Goal: Information Seeking & Learning: Compare options

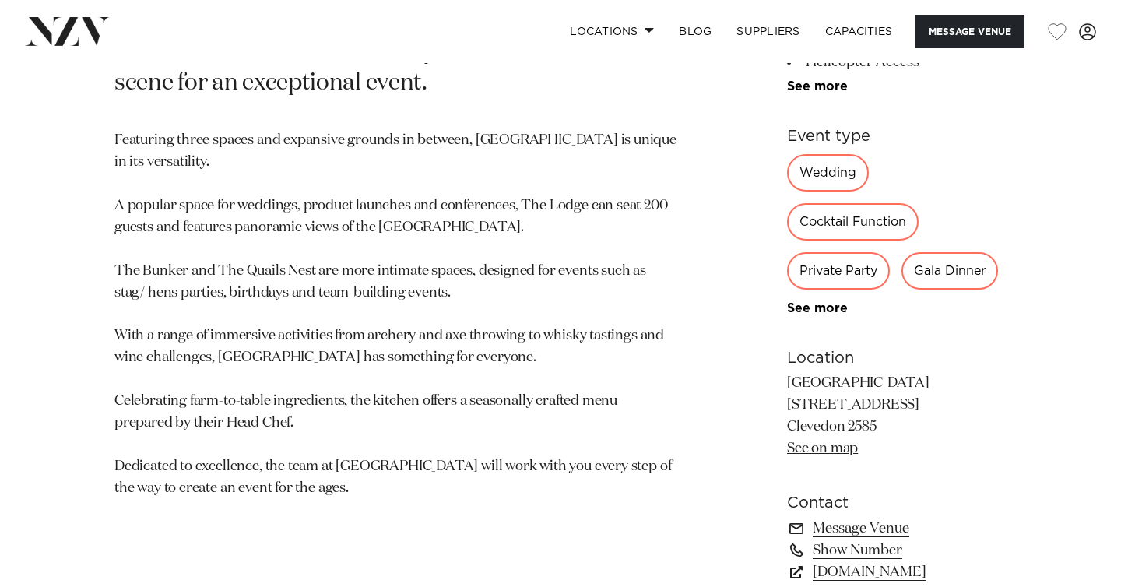
scroll to position [801, 0]
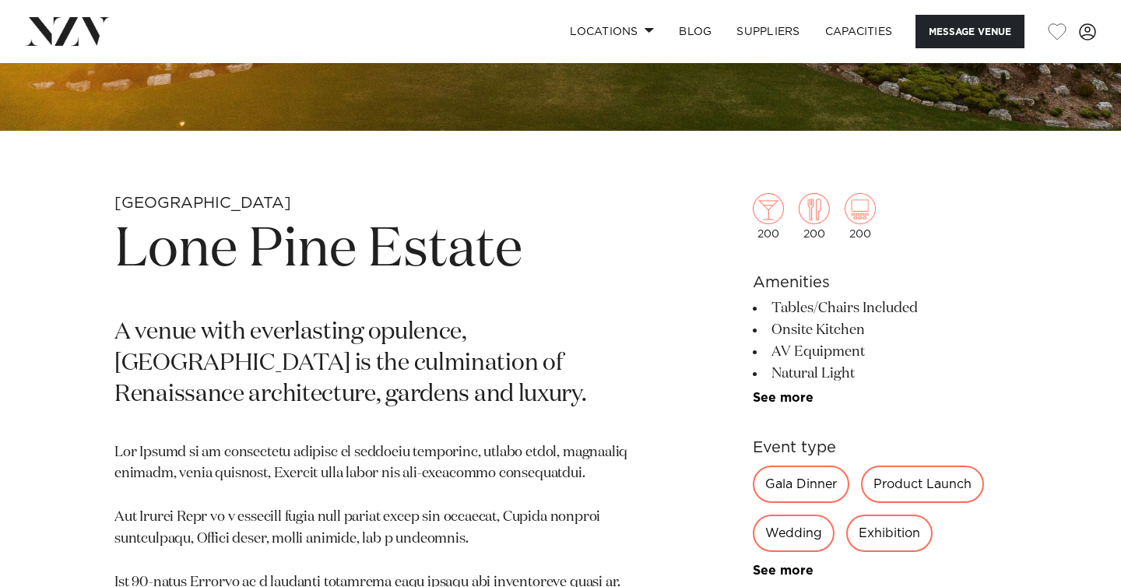
scroll to position [458, 0]
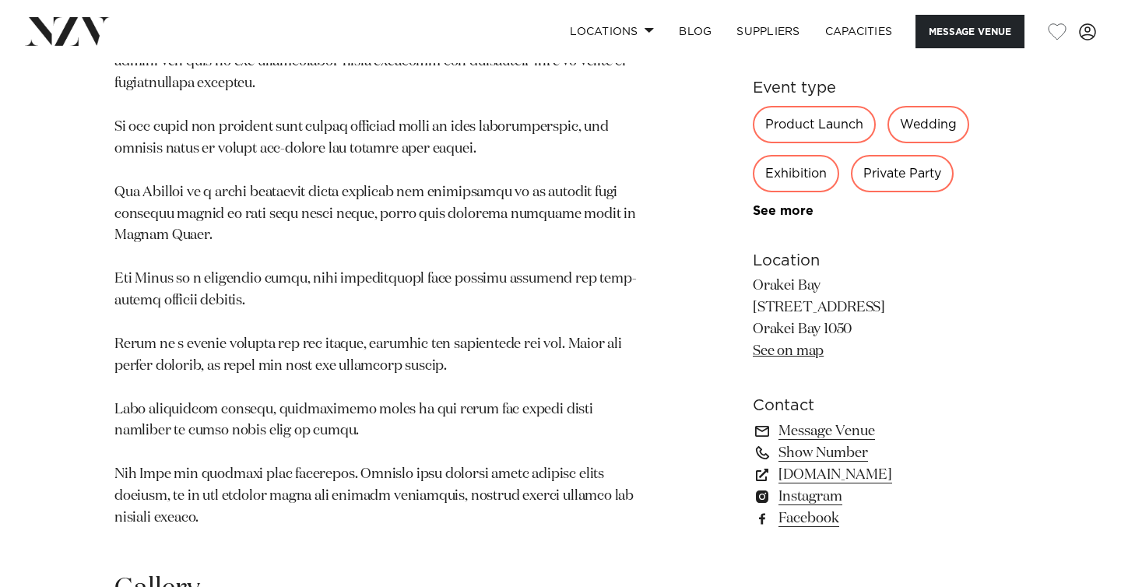
scroll to position [900, 0]
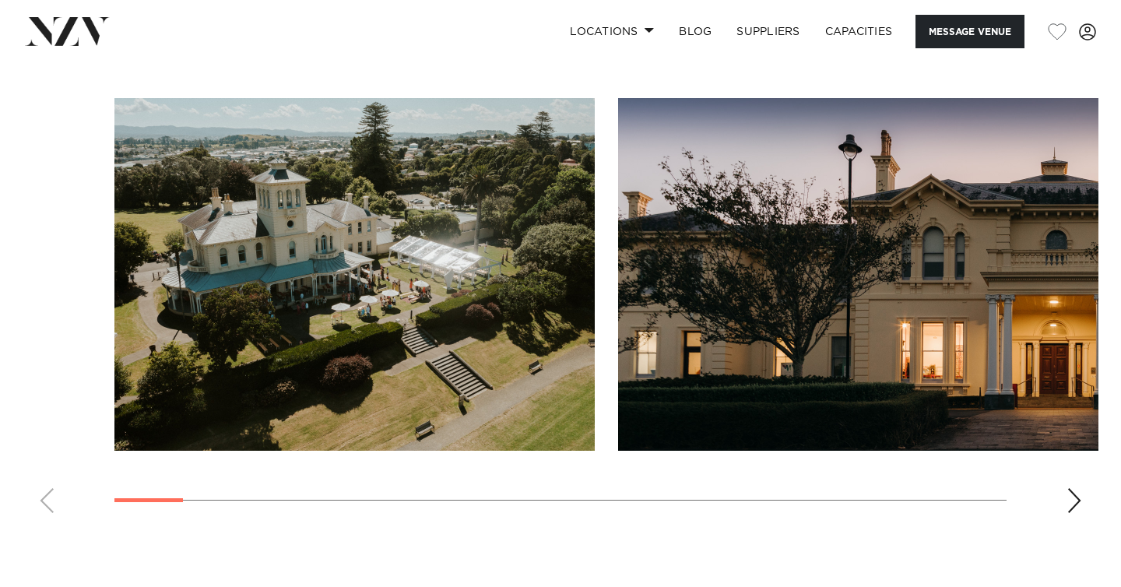
scroll to position [1487, 0]
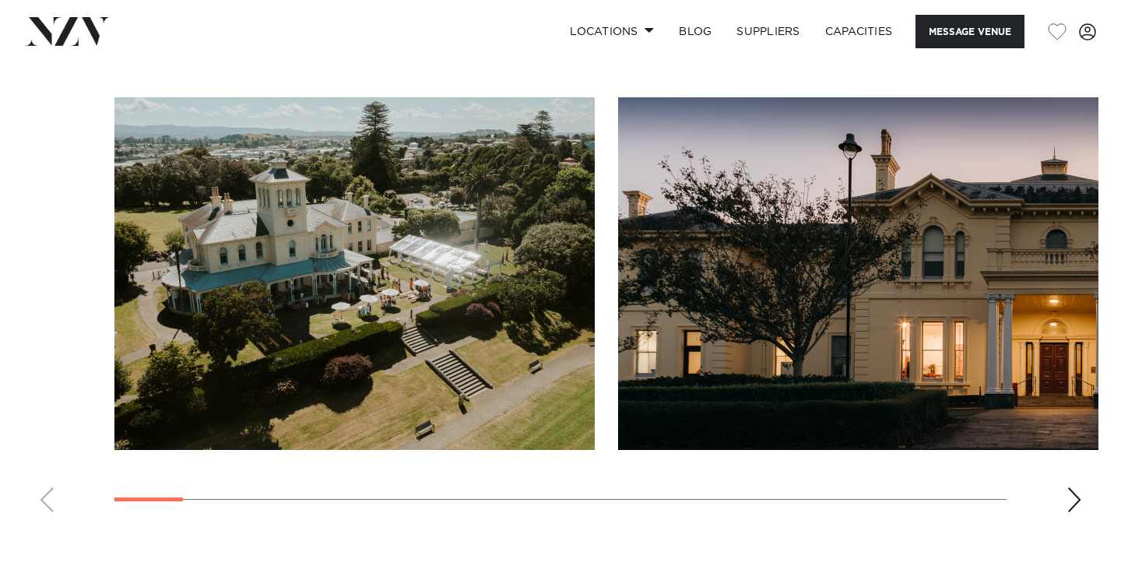
click at [1079, 500] on div "Next slide" at bounding box center [1074, 499] width 16 height 25
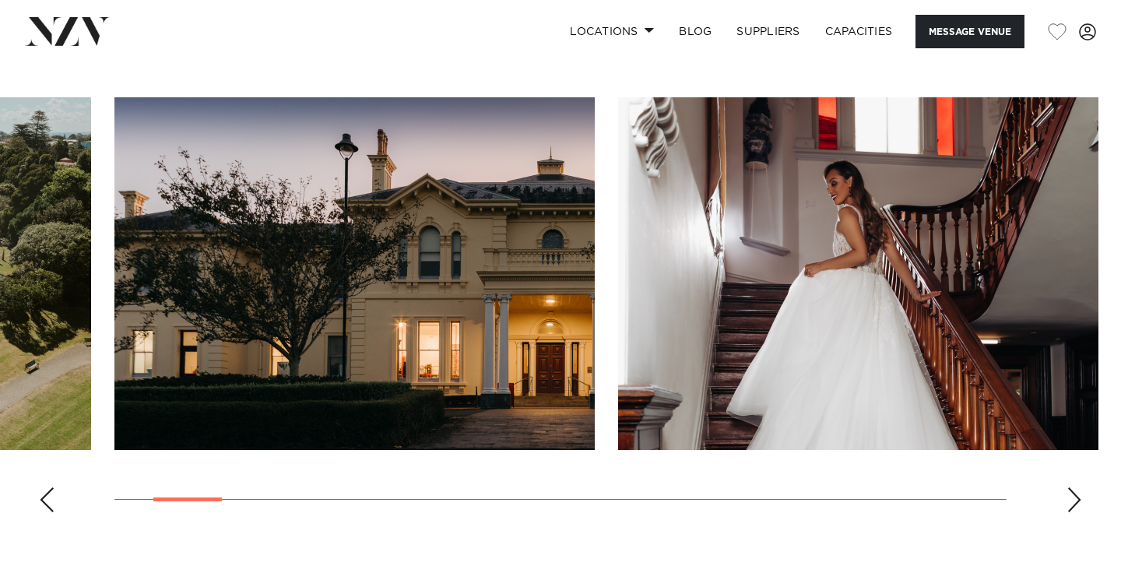
click at [1079, 500] on div "Next slide" at bounding box center [1074, 499] width 16 height 25
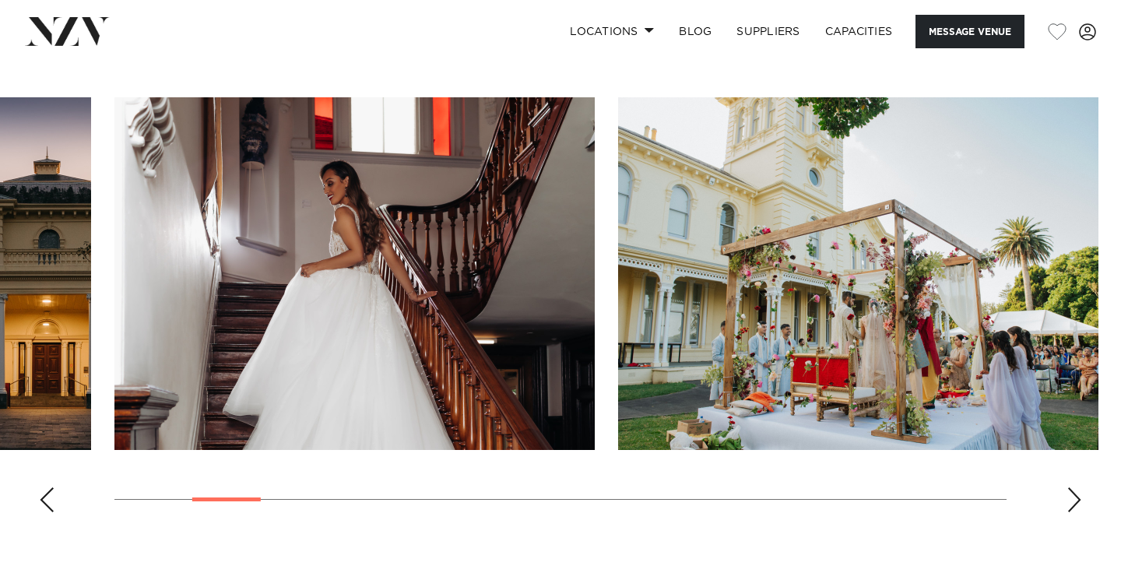
click at [1079, 500] on div "Next slide" at bounding box center [1074, 499] width 16 height 25
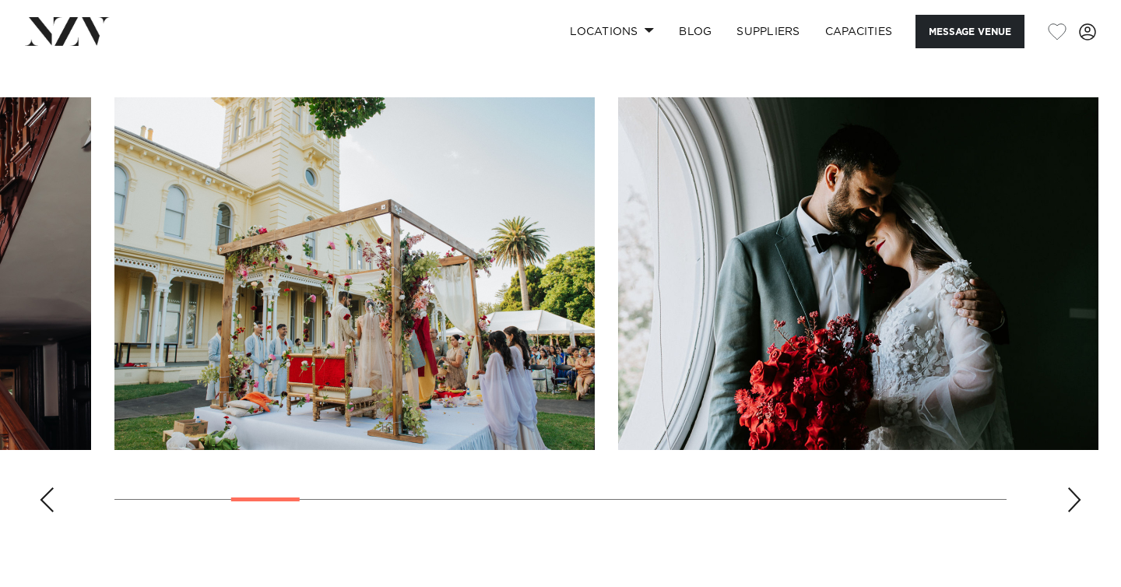
click at [1079, 500] on div "Next slide" at bounding box center [1074, 499] width 16 height 25
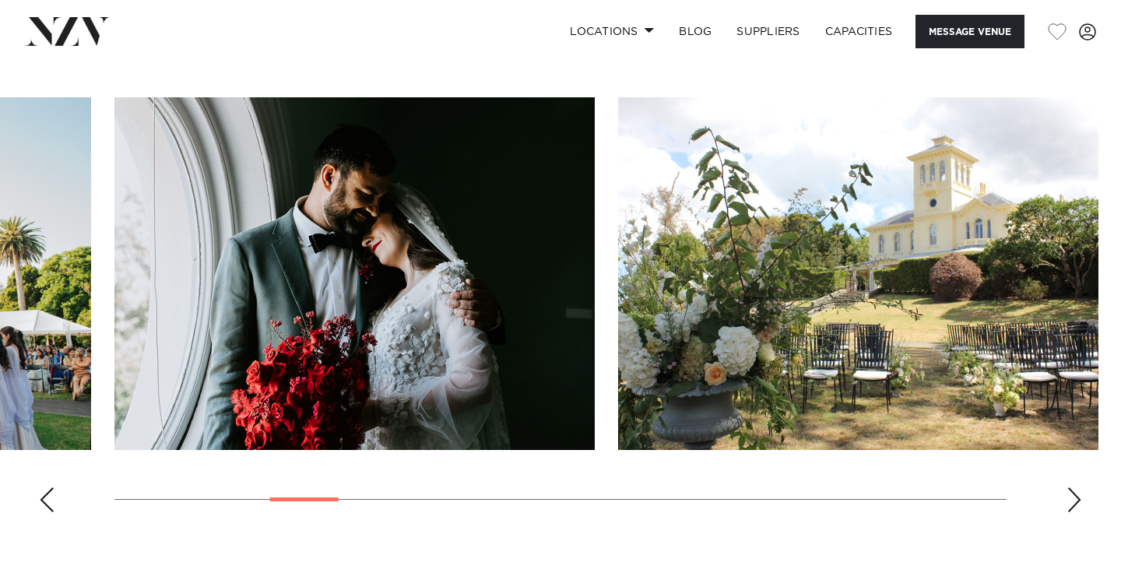
click at [1079, 500] on div "Next slide" at bounding box center [1074, 499] width 16 height 25
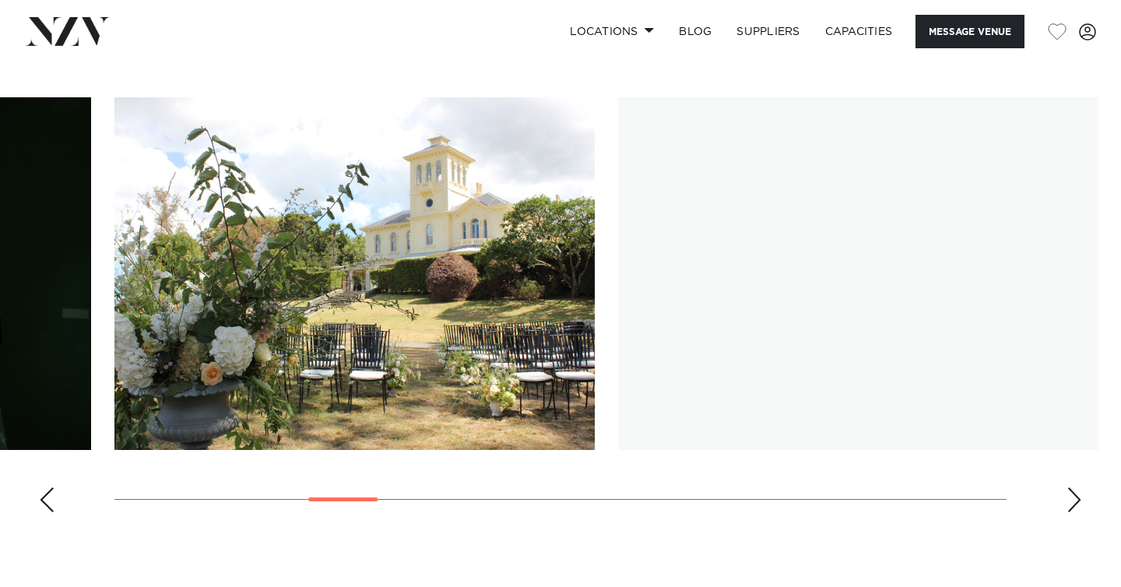
click at [1079, 500] on div "Next slide" at bounding box center [1074, 499] width 16 height 25
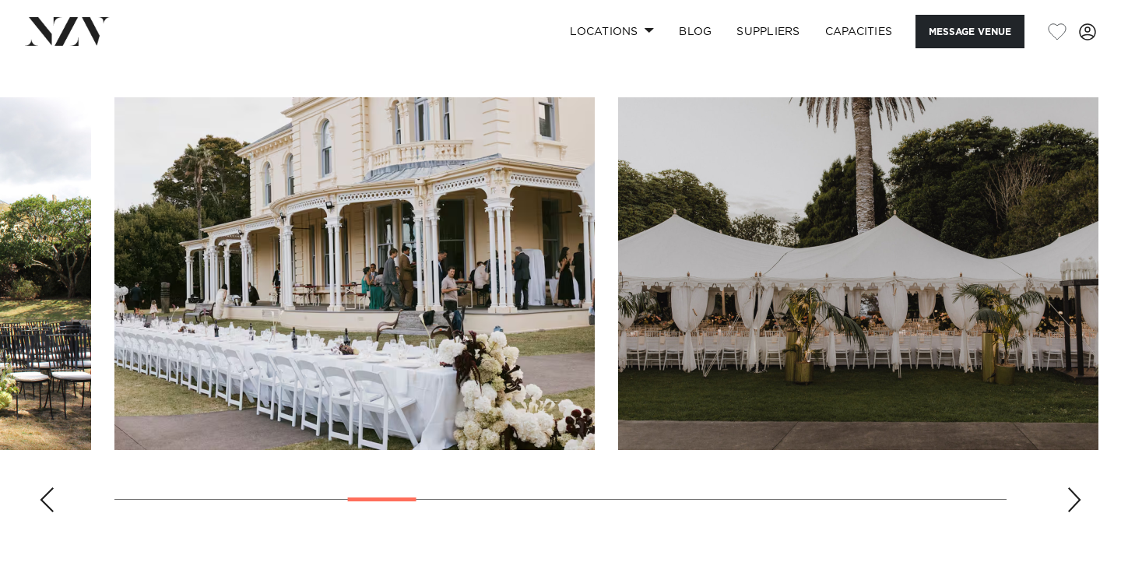
click at [1079, 500] on div "Next slide" at bounding box center [1074, 499] width 16 height 25
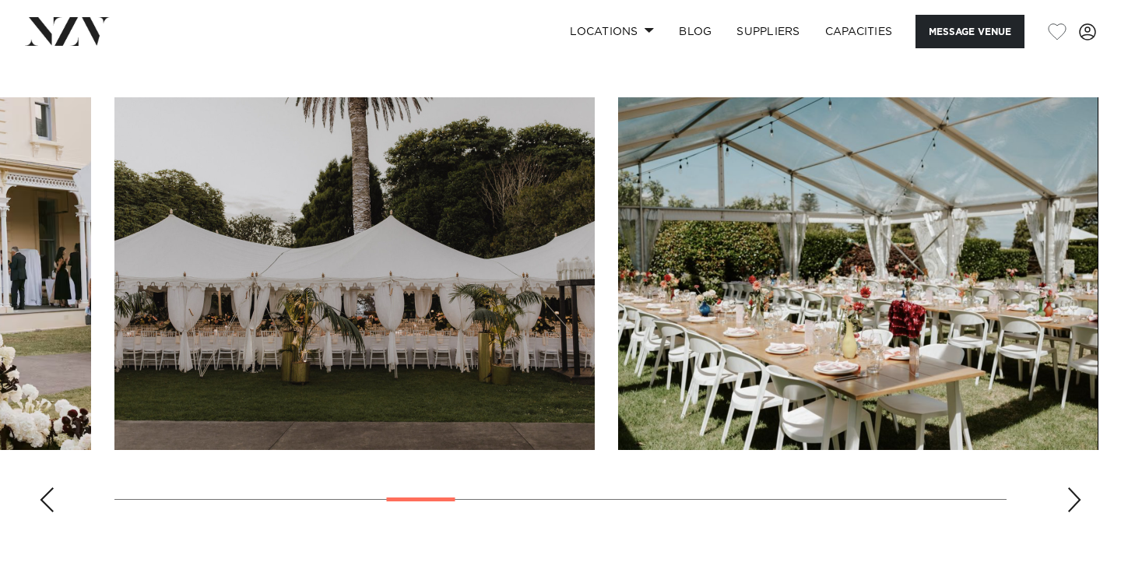
click at [1078, 500] on div "Next slide" at bounding box center [1074, 499] width 16 height 25
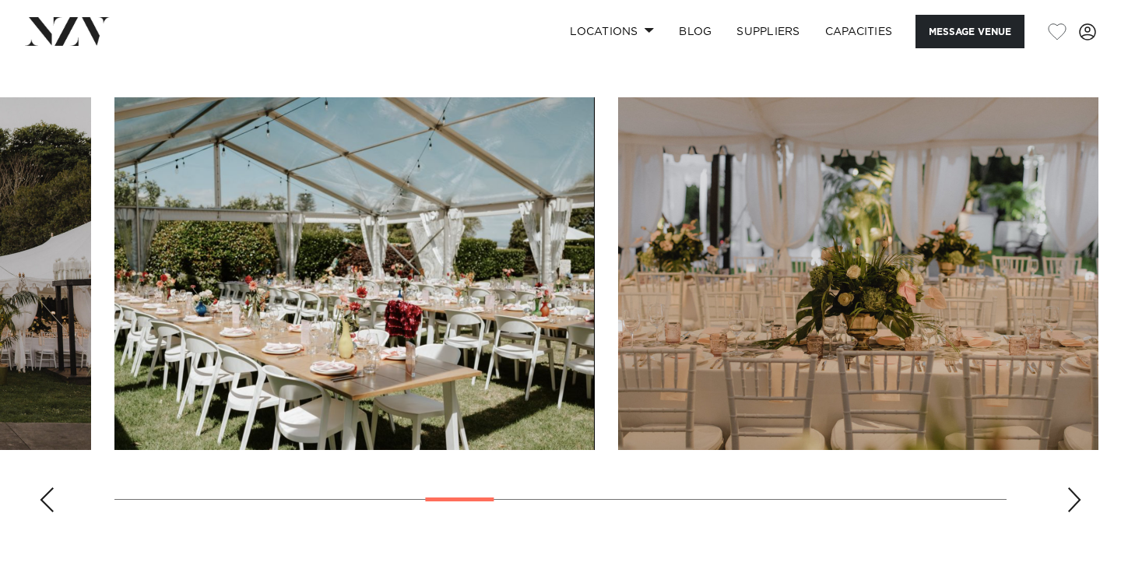
click at [1078, 500] on div "Next slide" at bounding box center [1074, 499] width 16 height 25
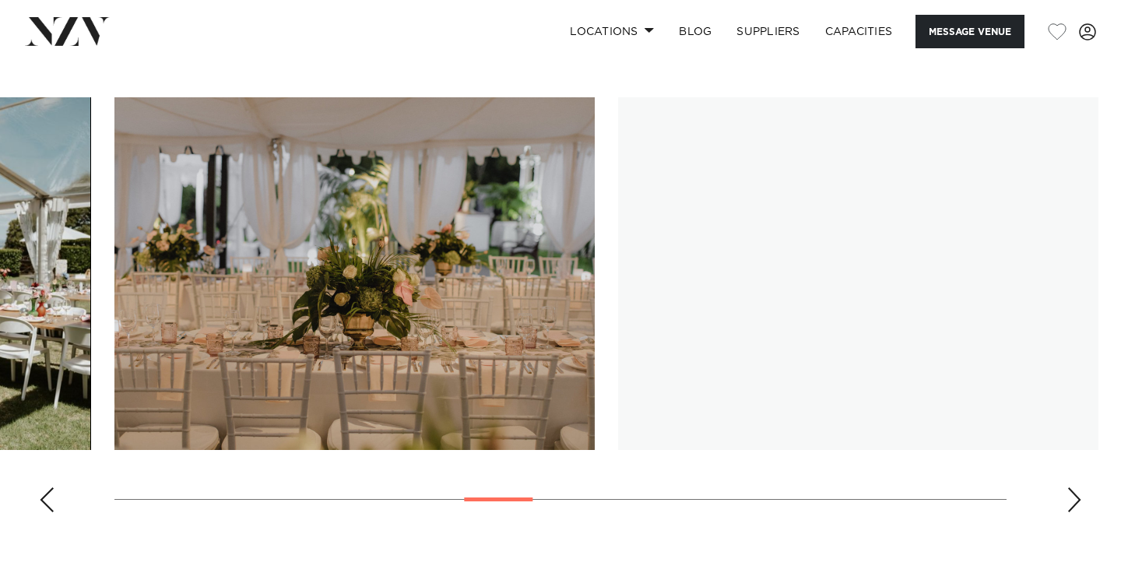
click at [1078, 500] on div "Next slide" at bounding box center [1074, 499] width 16 height 25
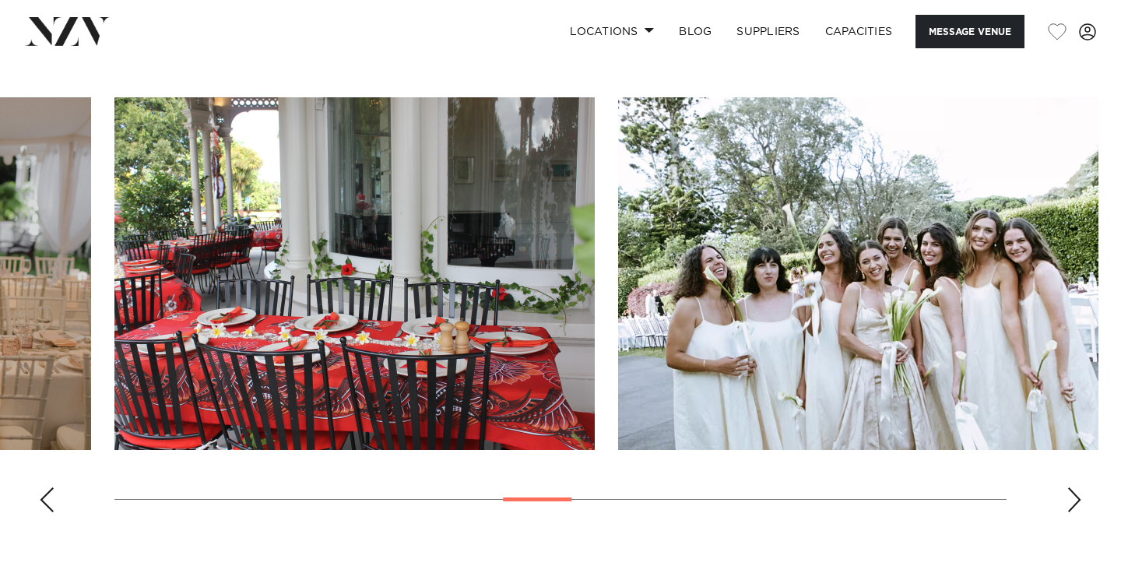
click at [1078, 500] on div "Next slide" at bounding box center [1074, 499] width 16 height 25
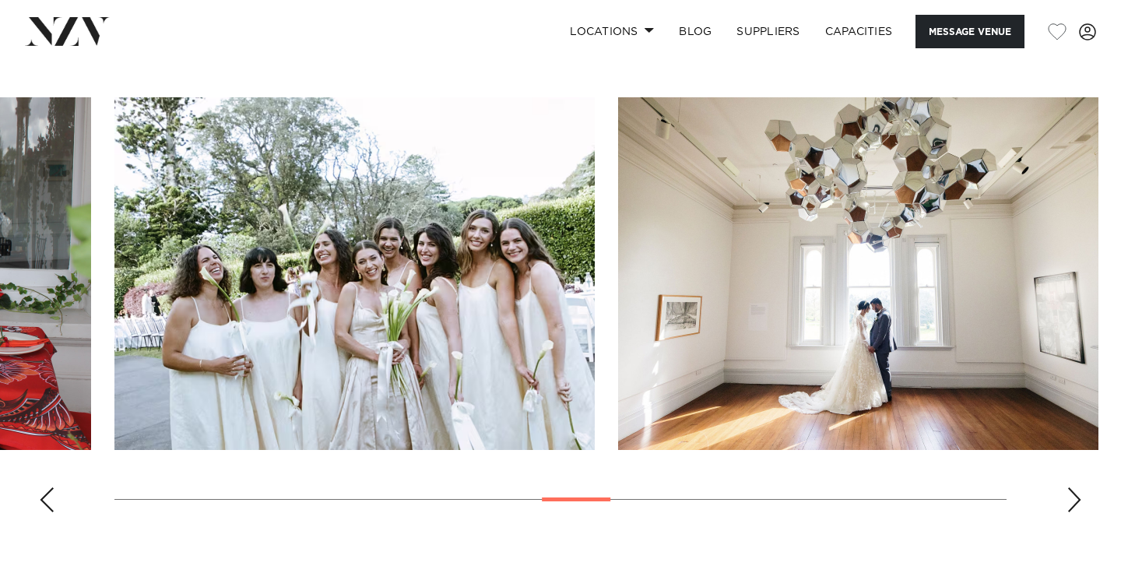
click at [1078, 500] on div "Next slide" at bounding box center [1074, 499] width 16 height 25
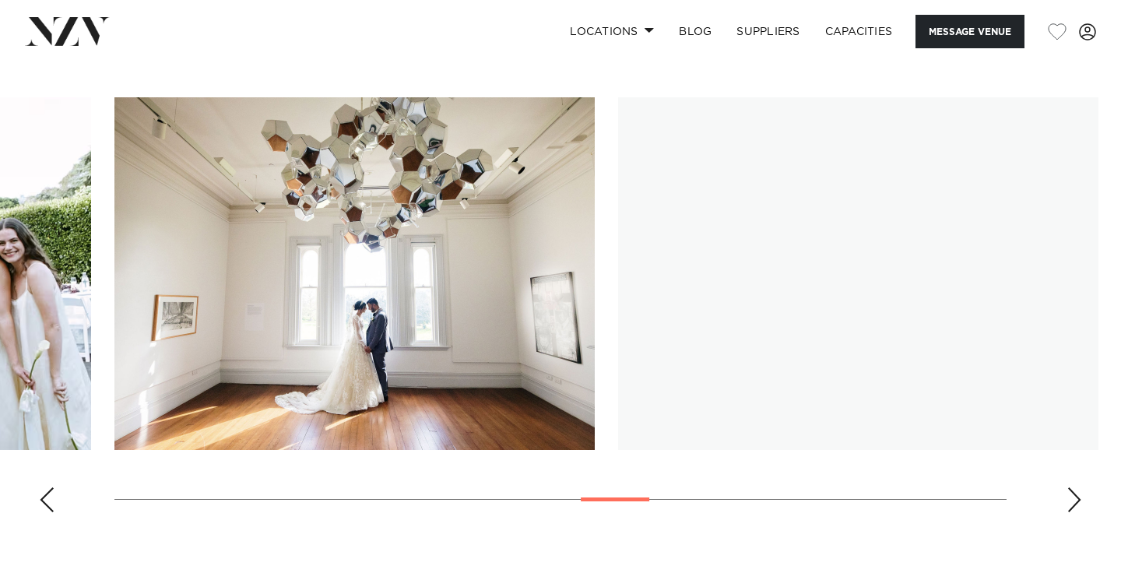
click at [1078, 500] on div "Next slide" at bounding box center [1074, 499] width 16 height 25
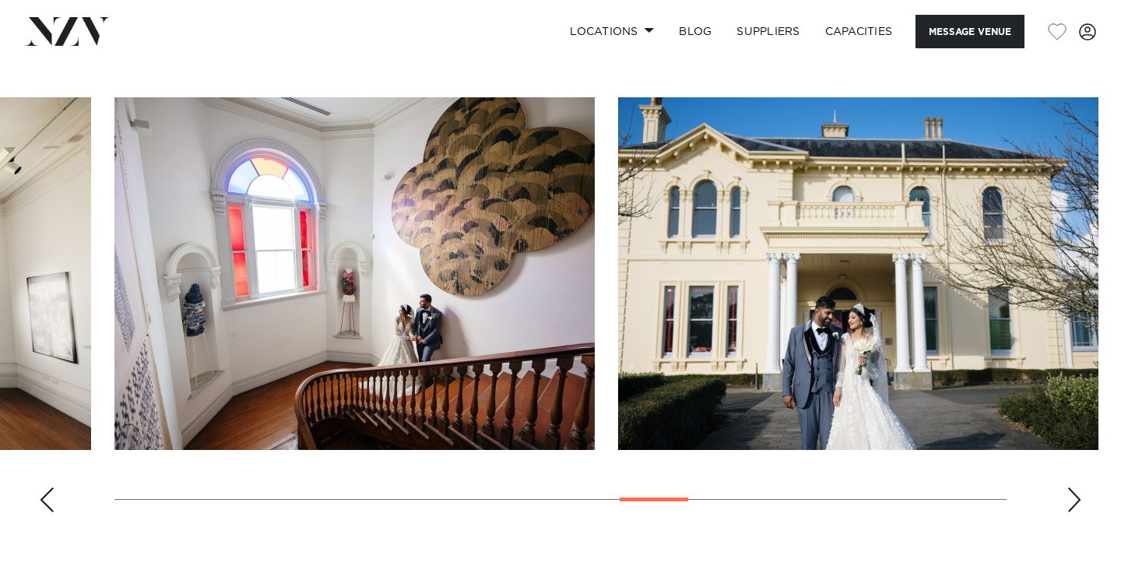
click at [1078, 500] on div "Next slide" at bounding box center [1074, 499] width 16 height 25
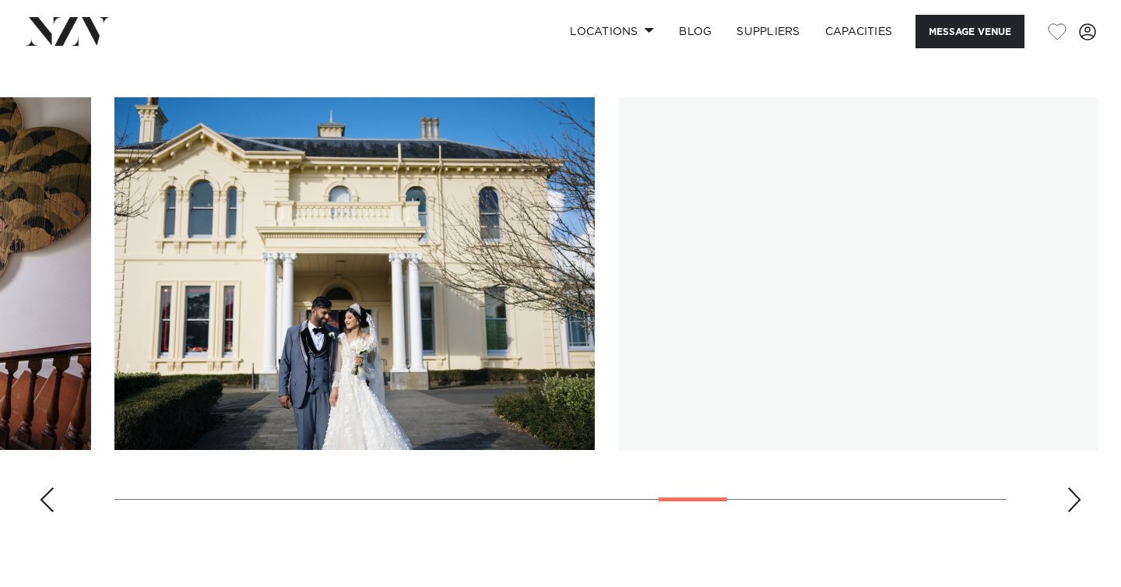
click at [1078, 500] on div "Next slide" at bounding box center [1074, 499] width 16 height 25
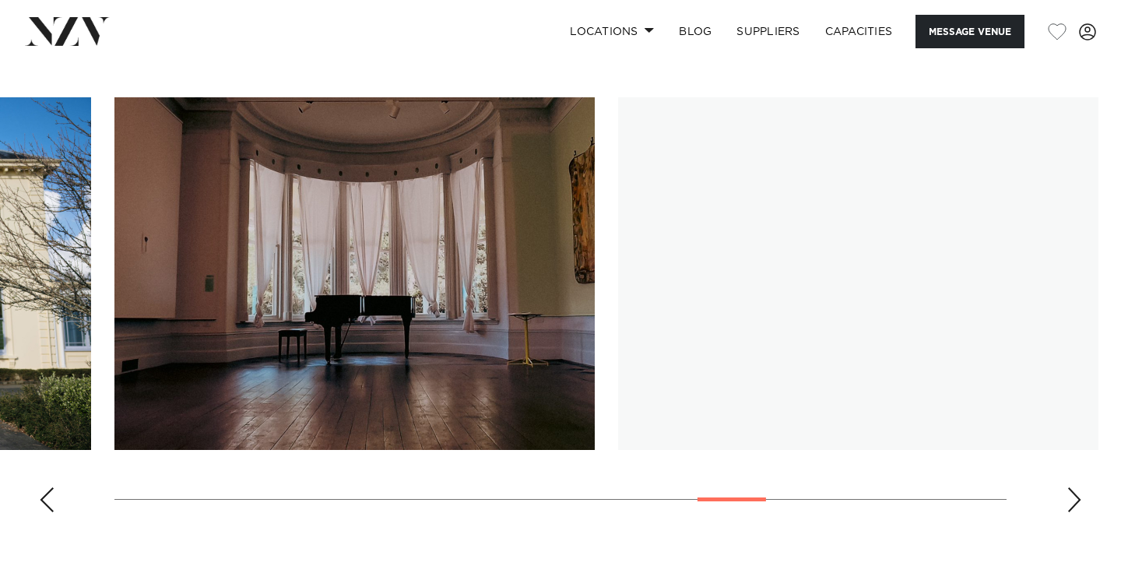
click at [1078, 500] on div "Next slide" at bounding box center [1074, 499] width 16 height 25
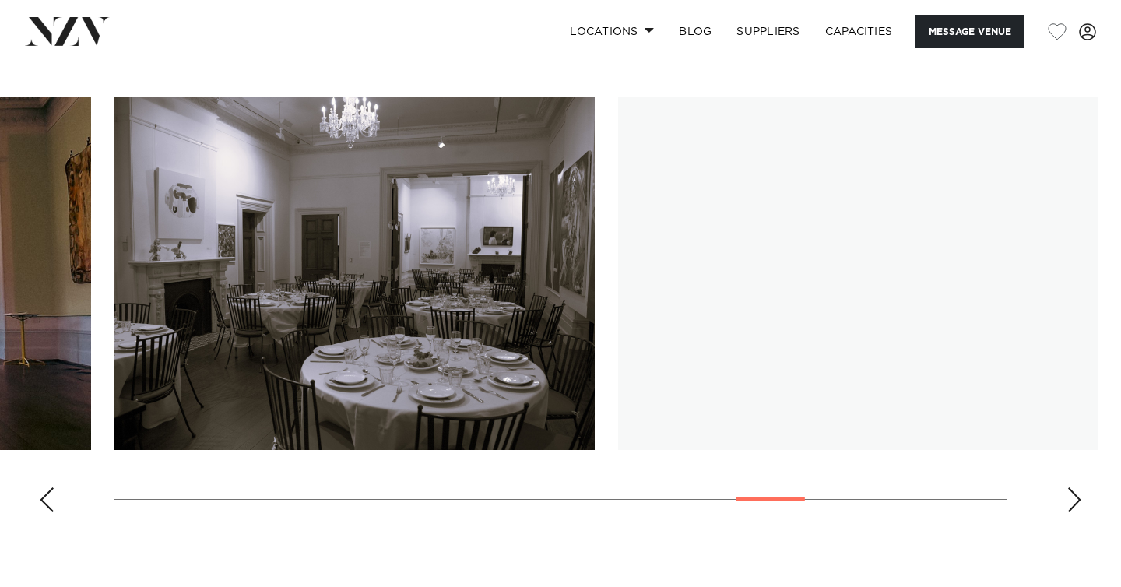
click at [1078, 500] on div "Next slide" at bounding box center [1074, 499] width 16 height 25
